Goal: Task Accomplishment & Management: Complete application form

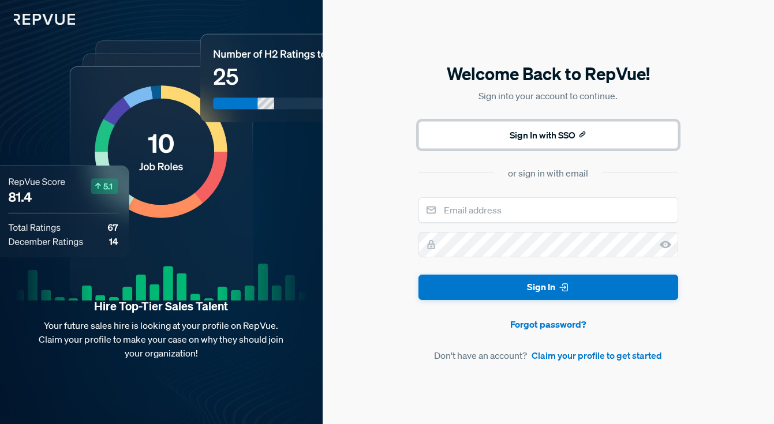
click at [547, 139] on button "Sign In with SSO" at bounding box center [549, 135] width 260 height 28
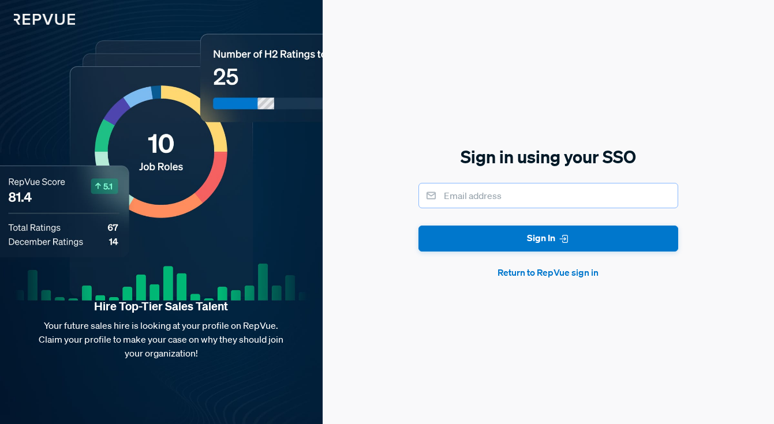
click at [514, 204] on input "email" at bounding box center [549, 195] width 260 height 25
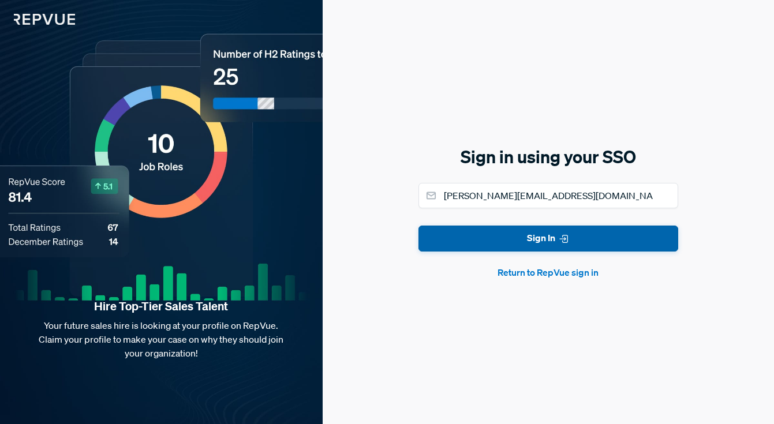
click at [539, 239] on button "Sign In" at bounding box center [549, 239] width 260 height 26
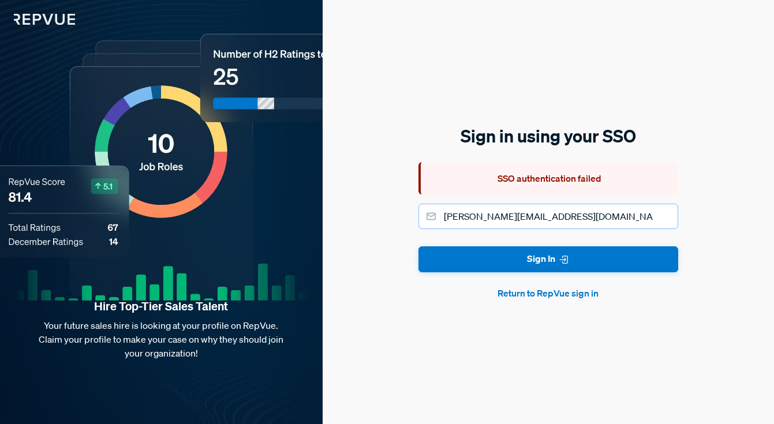
click at [541, 207] on input "[PERSON_NAME][EMAIL_ADDRESS][DOMAIN_NAME]" at bounding box center [549, 216] width 260 height 25
drag, startPoint x: 542, startPoint y: 221, endPoint x: 434, endPoint y: 219, distance: 108.6
click at [433, 220] on div "[PERSON_NAME][EMAIL_ADDRESS][DOMAIN_NAME]" at bounding box center [549, 216] width 260 height 25
click at [419, 247] on button "Sign In" at bounding box center [549, 260] width 260 height 26
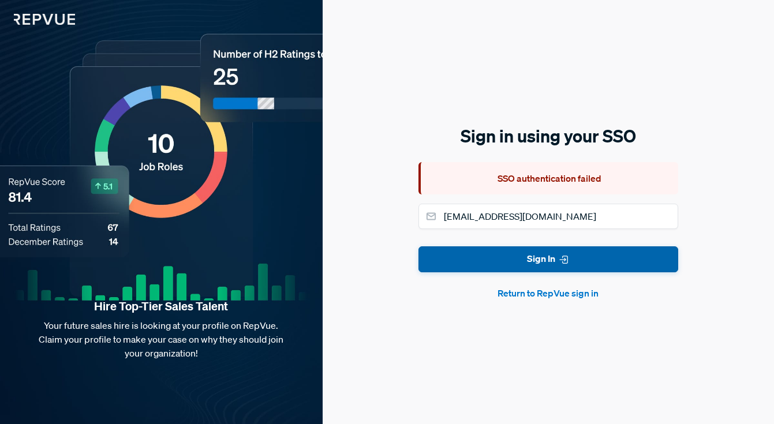
click at [535, 268] on button "Sign In" at bounding box center [549, 260] width 260 height 26
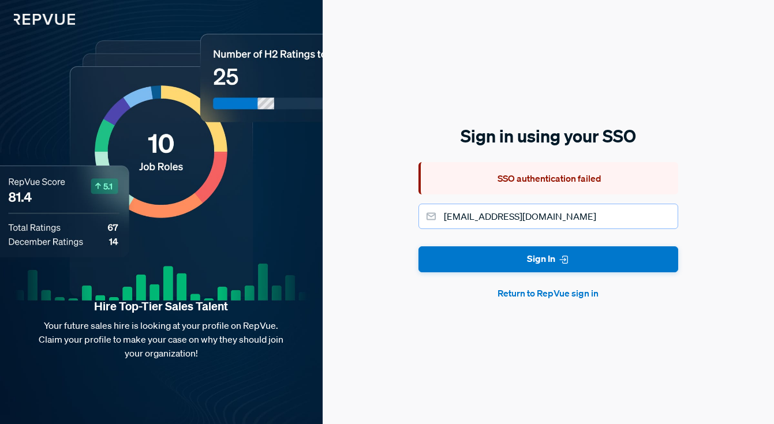
drag, startPoint x: 544, startPoint y: 223, endPoint x: 411, endPoint y: 222, distance: 133.4
click at [411, 222] on div "Sign in using your SSO SSO authentication failed [EMAIL_ADDRESS][DOMAIN_NAME] S…" at bounding box center [549, 212] width 452 height 424
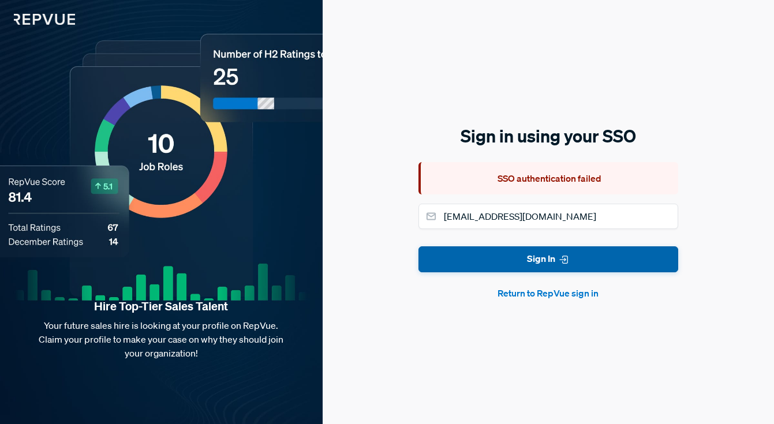
click at [466, 251] on button "Sign In" at bounding box center [549, 260] width 260 height 26
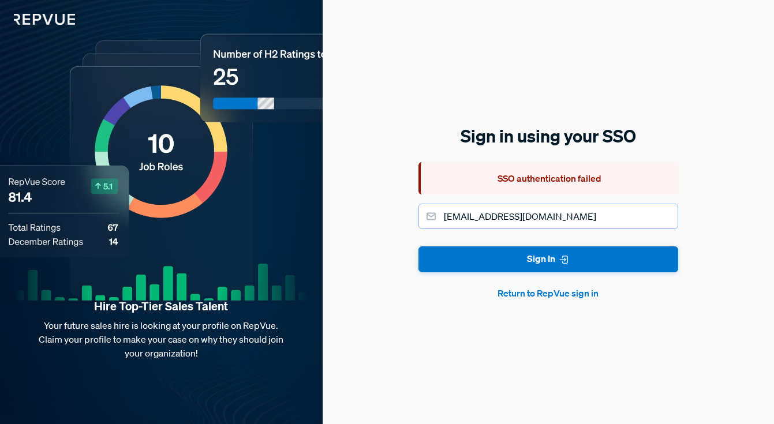
drag, startPoint x: 563, startPoint y: 219, endPoint x: 395, endPoint y: 210, distance: 168.3
click at [395, 210] on div "Sign in using your SSO SSO authentication failed [EMAIL_ADDRESS][DOMAIN_NAME] S…" at bounding box center [549, 212] width 452 height 424
click at [560, 288] on button "Return to RepVue sign in" at bounding box center [549, 293] width 260 height 14
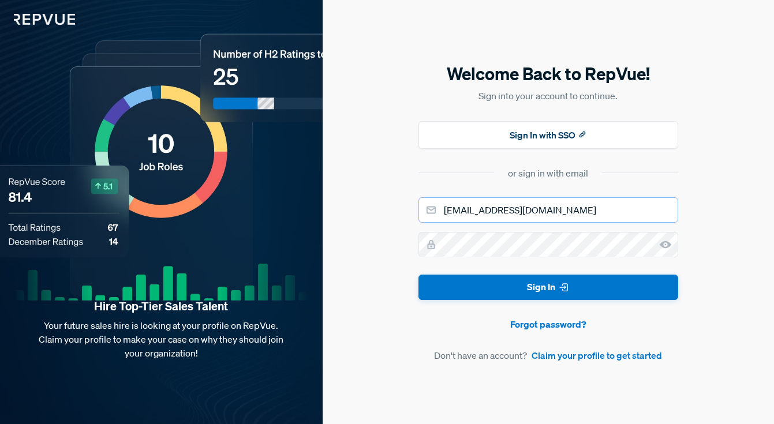
drag, startPoint x: 549, startPoint y: 214, endPoint x: 400, endPoint y: 208, distance: 149.7
click at [400, 208] on div "Welcome Back to RepVue! Sign into your account to continue. Sign In with SSO or…" at bounding box center [549, 212] width 452 height 424
type input "[PERSON_NAME][EMAIL_ADDRESS][DOMAIN_NAME]"
click at [419, 275] on button "Sign In" at bounding box center [549, 288] width 260 height 26
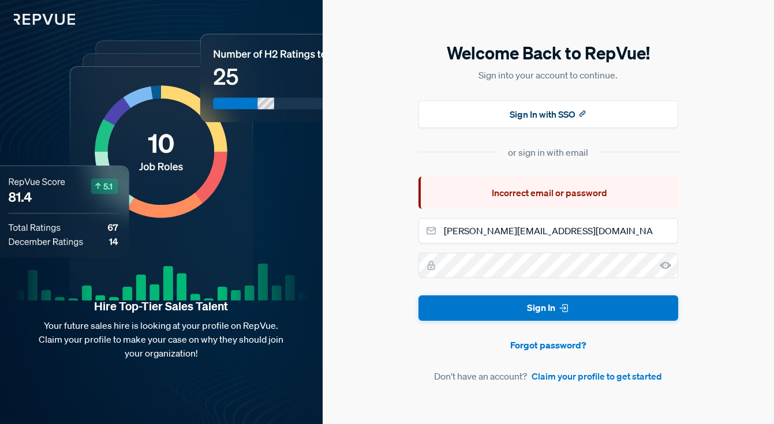
click at [662, 264] on use at bounding box center [666, 266] width 12 height 8
click at [419, 296] on button "Sign In" at bounding box center [549, 309] width 260 height 26
click at [564, 344] on link "Forgot password?" at bounding box center [549, 345] width 260 height 14
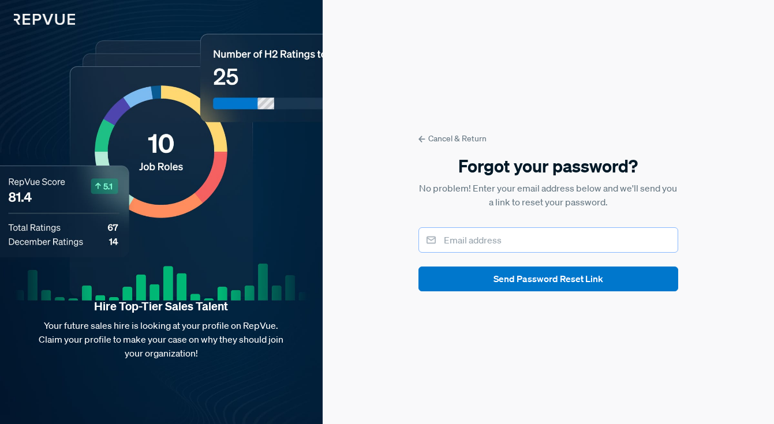
click at [487, 240] on input "email" at bounding box center [549, 240] width 260 height 25
type input "[PERSON_NAME][EMAIL_ADDRESS][DOMAIN_NAME]"
click at [419, 267] on button "Send Password Reset Link" at bounding box center [549, 279] width 260 height 25
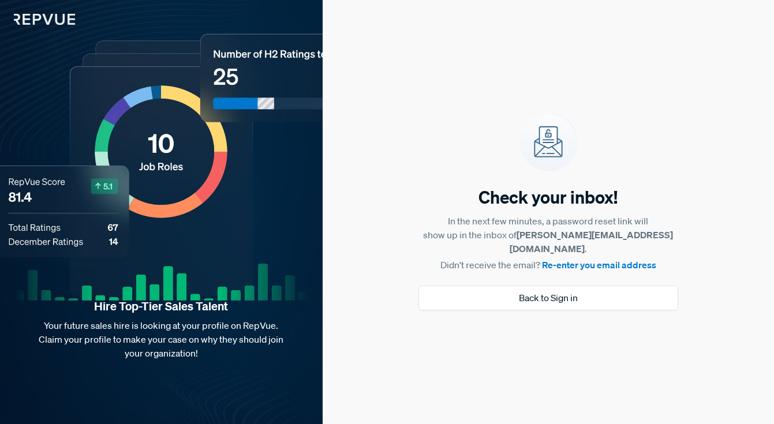
click at [568, 260] on link "Re-enter you email address" at bounding box center [599, 265] width 114 height 12
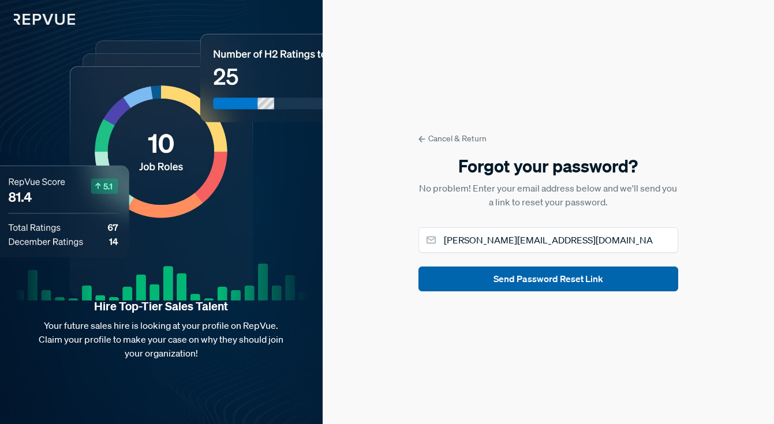
click at [578, 285] on button "Send Password Reset Link" at bounding box center [549, 279] width 260 height 25
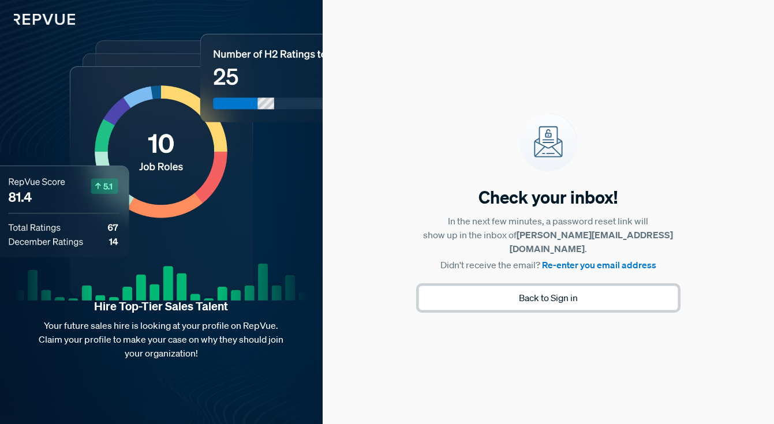
click at [576, 294] on button "Back to Sign in" at bounding box center [549, 298] width 260 height 25
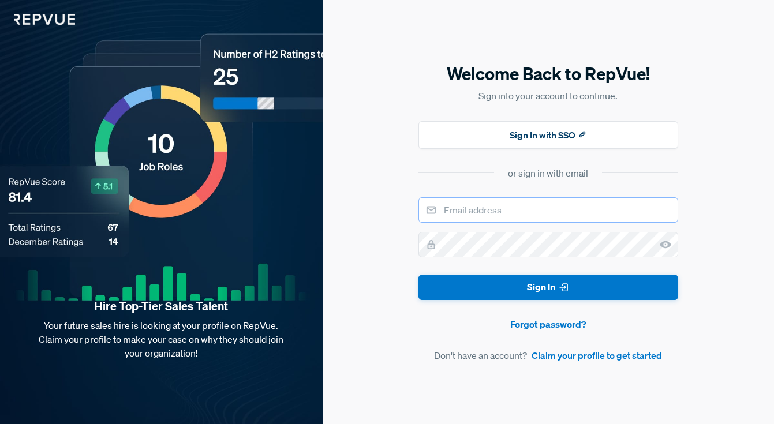
click at [556, 218] on input "email" at bounding box center [549, 210] width 260 height 25
type input "[PERSON_NAME][EMAIL_ADDRESS][DOMAIN_NAME]"
click at [664, 249] on icon at bounding box center [666, 245] width 12 height 12
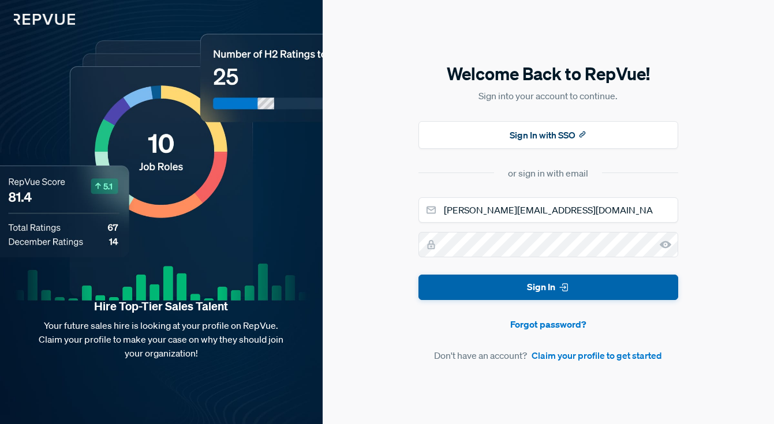
click at [531, 295] on button "Sign In" at bounding box center [549, 288] width 260 height 26
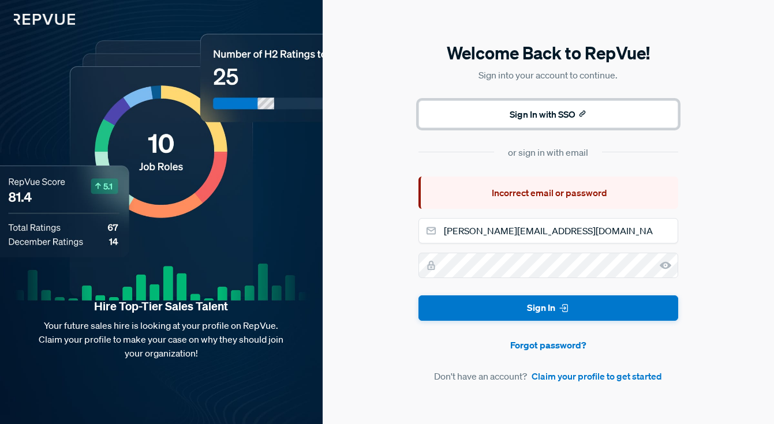
click at [542, 110] on button "Sign In with SSO" at bounding box center [549, 114] width 260 height 28
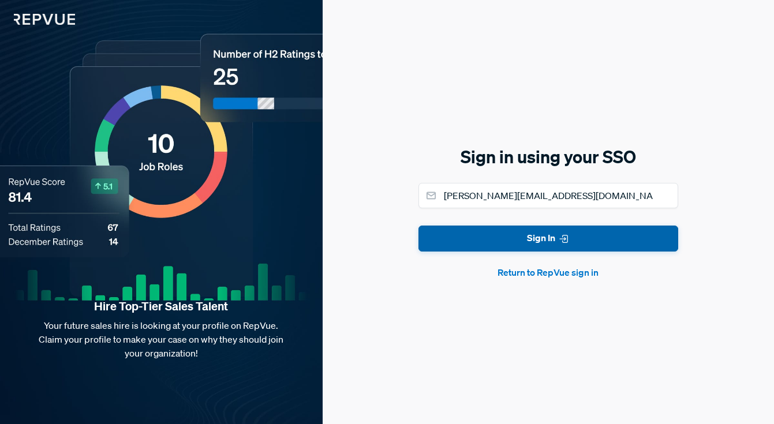
click at [525, 235] on button "Sign In" at bounding box center [549, 239] width 260 height 26
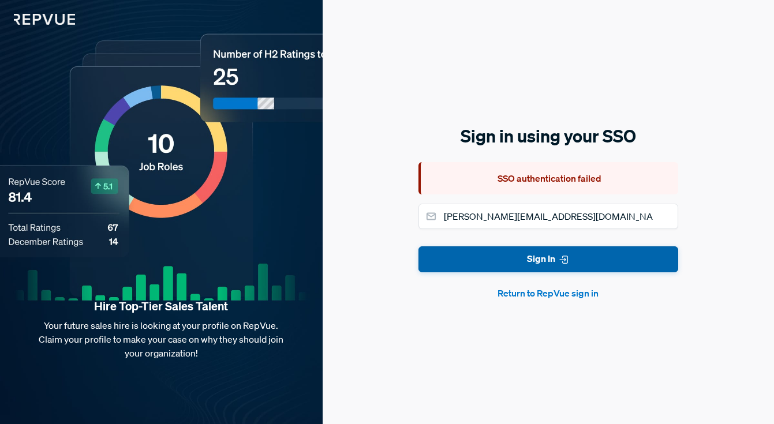
click at [532, 266] on button "Sign In" at bounding box center [549, 260] width 260 height 26
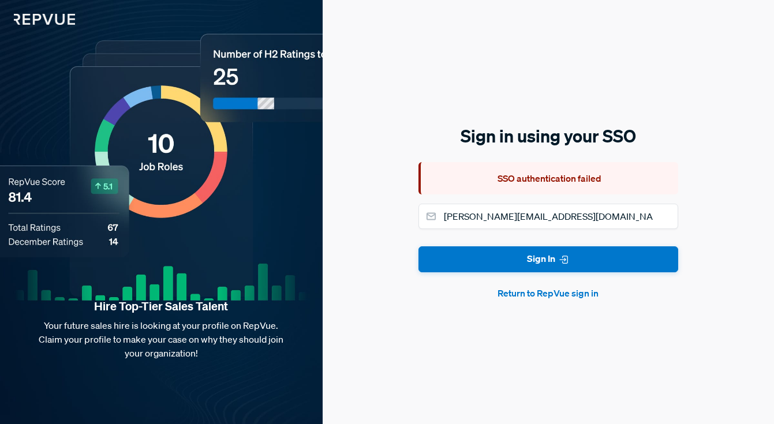
click at [538, 296] on button "Return to RepVue sign in" at bounding box center [549, 293] width 260 height 14
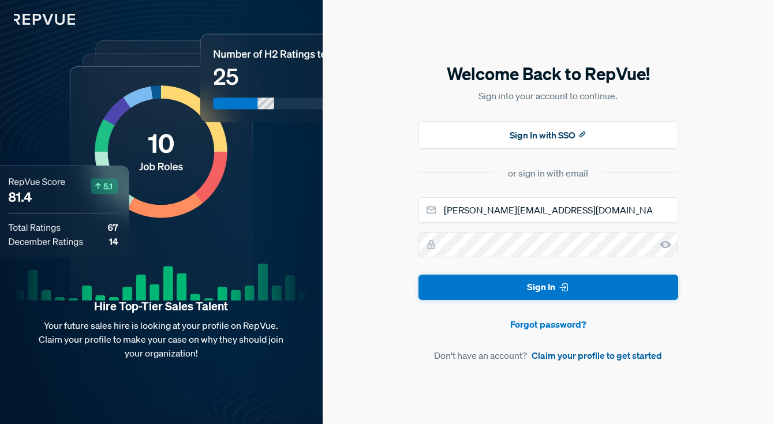
click at [561, 355] on link "Claim your profile to get started" at bounding box center [597, 356] width 131 height 14
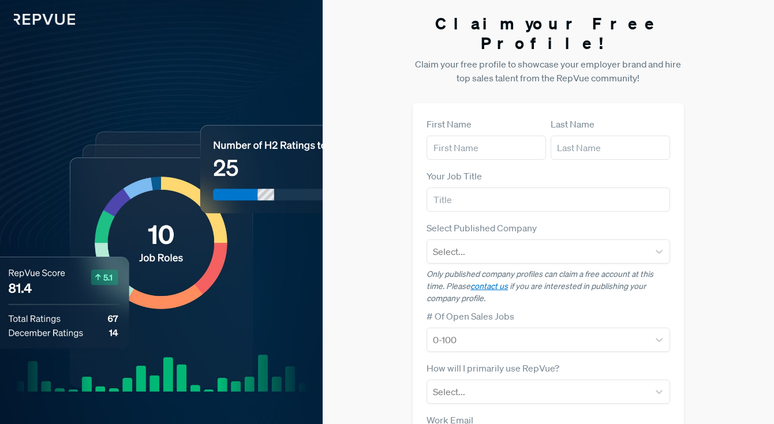
click at [465, 117] on label "First Name" at bounding box center [449, 124] width 45 height 14
click at [465, 136] on input "text" at bounding box center [487, 148] width 120 height 24
type input "[PERSON_NAME]"
click at [584, 136] on input "text" at bounding box center [611, 148] width 120 height 24
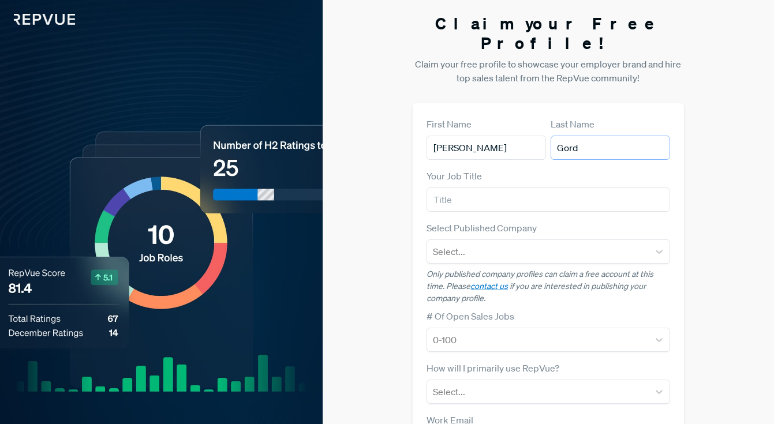
type input "[PERSON_NAME]"
